Goal: Navigation & Orientation: Find specific page/section

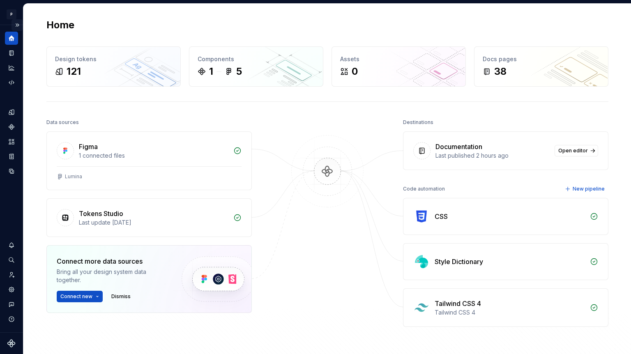
click at [17, 25] on button "Expand sidebar" at bounding box center [18, 25] width 12 height 12
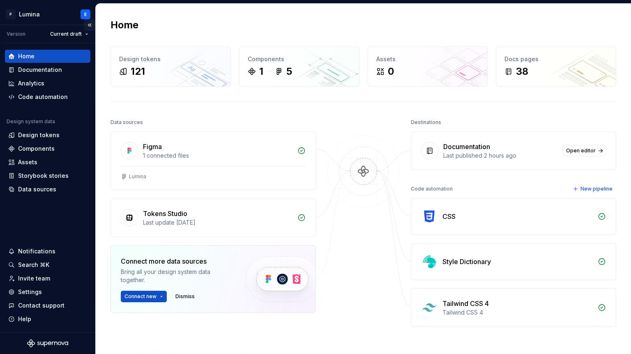
click at [90, 24] on button "Collapse sidebar" at bounding box center [90, 25] width 12 height 12
